Goal: Transaction & Acquisition: Register for event/course

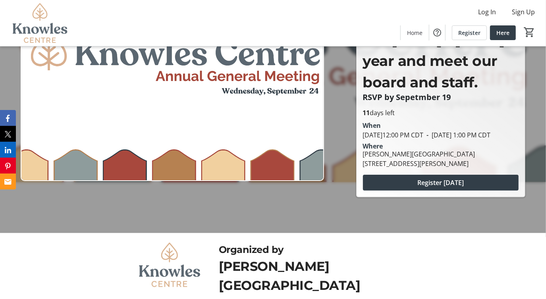
scroll to position [4, 0]
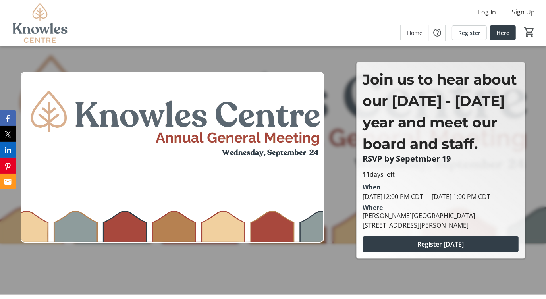
drag, startPoint x: 429, startPoint y: 252, endPoint x: 421, endPoint y: 273, distance: 22.3
click at [429, 249] on span "Register [DATE]" at bounding box center [440, 244] width 46 height 10
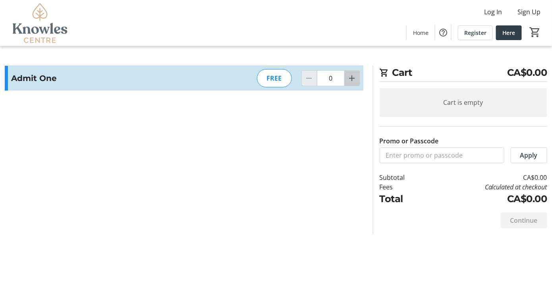
click at [353, 79] on mat-icon "Increment by one" at bounding box center [352, 78] width 10 height 10
type input "1"
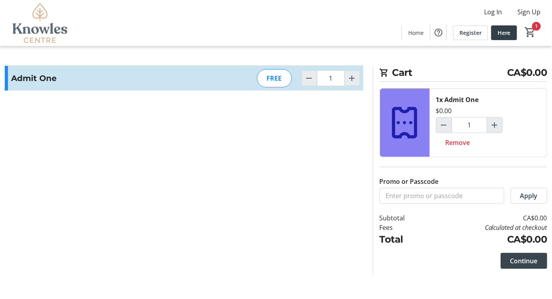
click at [533, 263] on span "Continue" at bounding box center [523, 261] width 27 height 10
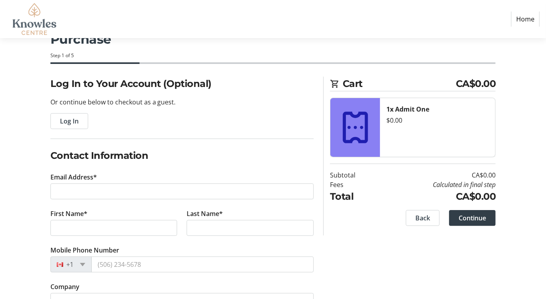
scroll to position [40, 0]
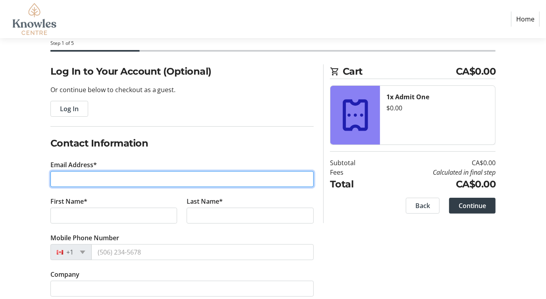
click at [69, 172] on input "Email Address*" at bounding box center [182, 179] width 264 height 16
type input "[EMAIL_ADDRESS][DOMAIN_NAME]"
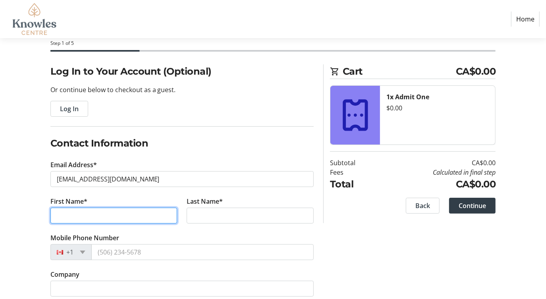
type input "[PERSON_NAME]"
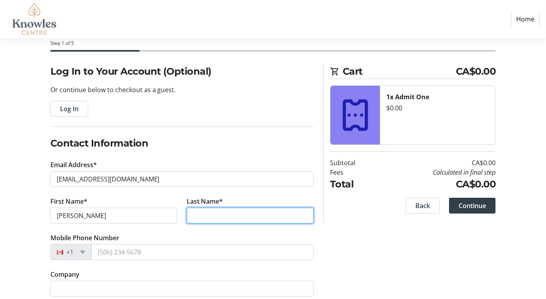
type input "Dumbovic"
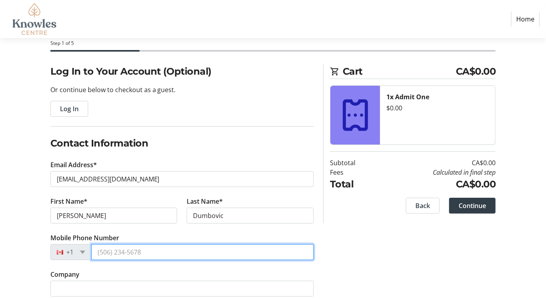
type input "[PHONE_NUMBER]"
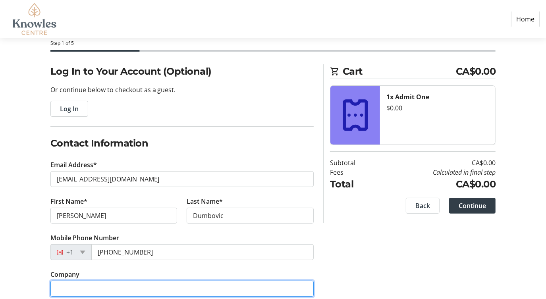
type input "[PERSON_NAME] Centre Inc."
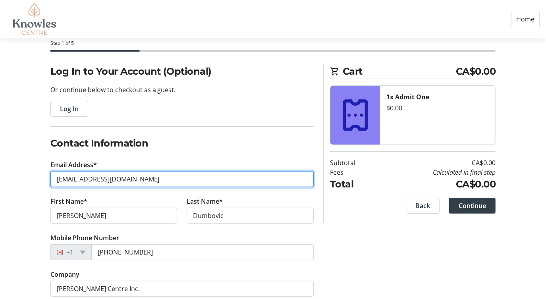
scroll to position [85, 0]
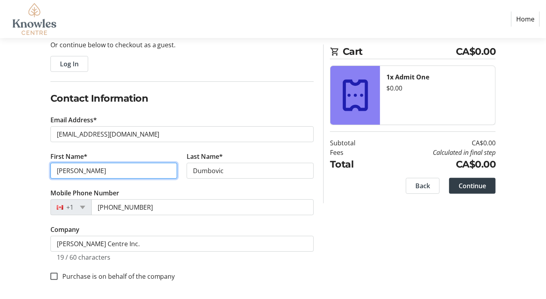
click at [89, 171] on input "[PERSON_NAME]" at bounding box center [113, 171] width 127 height 16
click at [94, 173] on input "[PERSON_NAME]" at bounding box center [113, 171] width 127 height 16
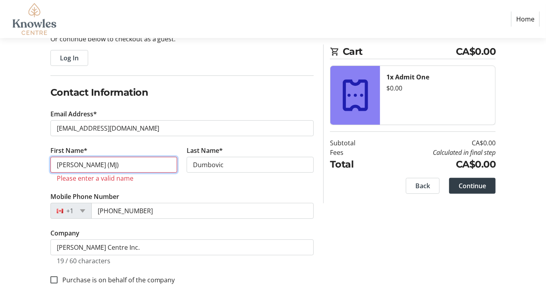
scroll to position [94, 0]
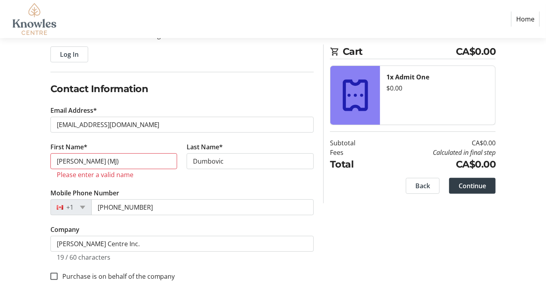
click at [145, 216] on tr-form-field "Mobile Phone Number [PHONE_NUMBER]" at bounding box center [182, 206] width 264 height 37
click at [141, 166] on input "[PERSON_NAME] (MJ)" at bounding box center [113, 161] width 127 height 16
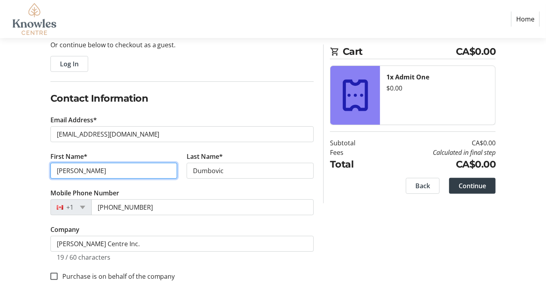
type input "[PERSON_NAME]"
click at [179, 279] on div "Purchase is on behalf of the company" at bounding box center [182, 276] width 264 height 10
click at [477, 178] on span at bounding box center [472, 185] width 46 height 19
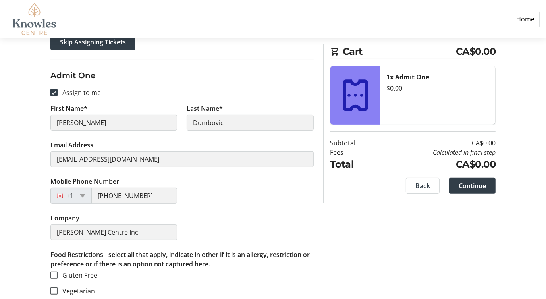
scroll to position [153, 0]
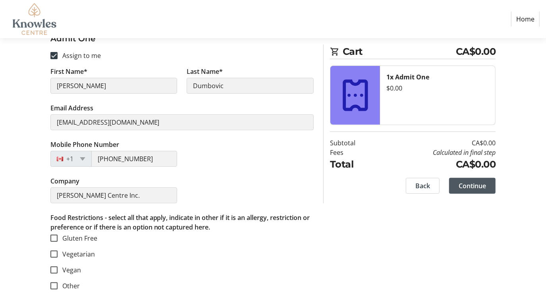
click at [478, 189] on span "Continue" at bounding box center [472, 186] width 27 height 10
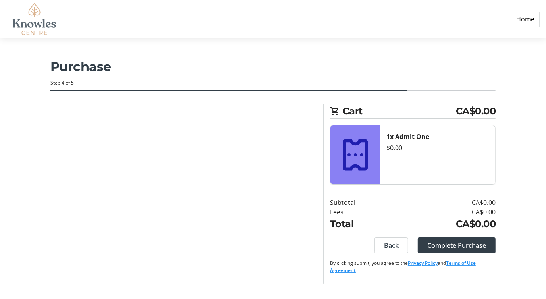
scroll to position [0, 0]
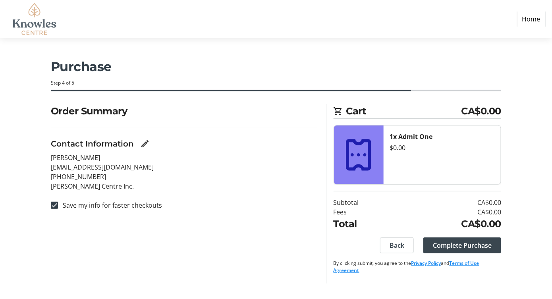
click at [478, 246] on span "Complete Purchase" at bounding box center [462, 246] width 59 height 10
